Goal: Task Accomplishment & Management: Complete application form

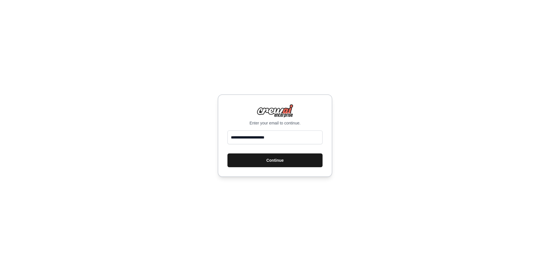
type input "**********"
click at [276, 159] on button "Continue" at bounding box center [275, 160] width 95 height 14
